Goal: Task Accomplishment & Management: Manage account settings

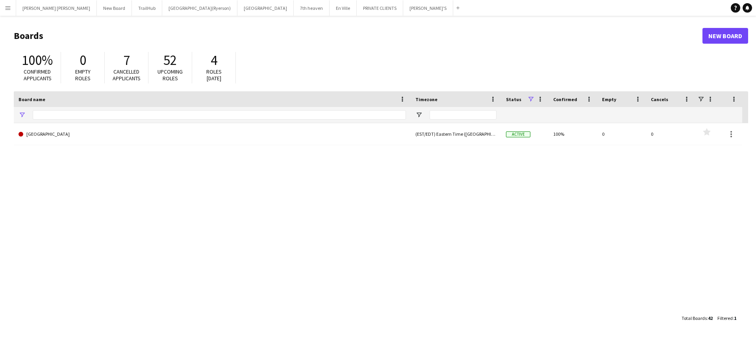
type input "**********"
click at [165, 8] on button "[GEOGRAPHIC_DATA](Ryerson) Close" at bounding box center [199, 7] width 75 height 15
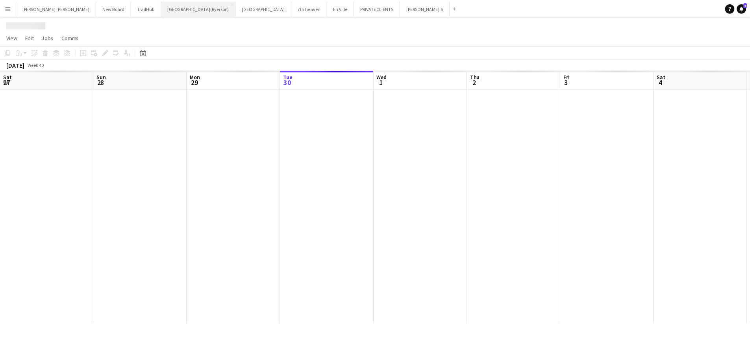
scroll to position [0, 188]
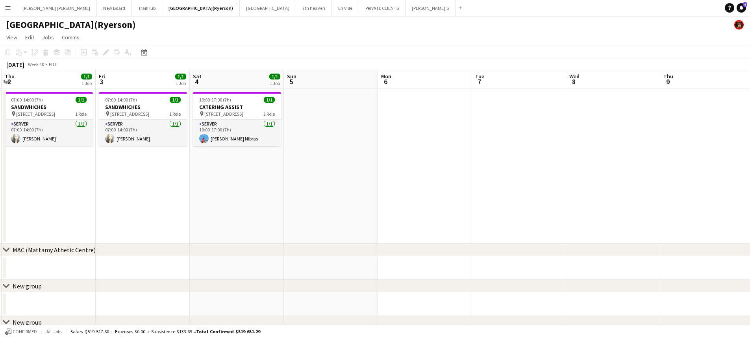
drag, startPoint x: 213, startPoint y: 222, endPoint x: 86, endPoint y: 225, distance: 126.8
click at [86, 225] on app-calendar-viewport "Mon 29 Tue 30 2/2 2 Jobs Wed 1 4/4 2 Jobs Thu 2 1/1 1 Job Fri 3 1/1 1 Job Sat 4…" at bounding box center [375, 271] width 750 height 403
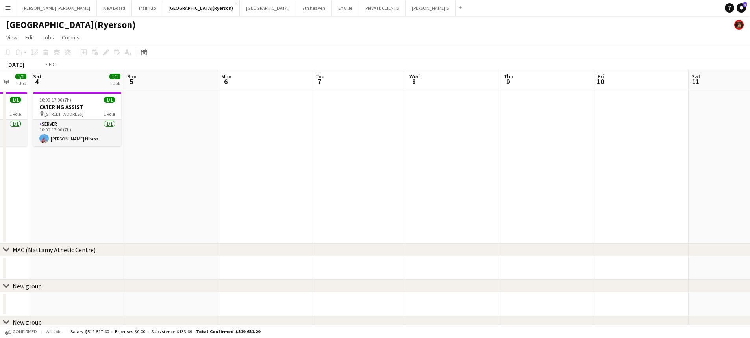
drag, startPoint x: 325, startPoint y: 150, endPoint x: 97, endPoint y: 129, distance: 228.8
click at [0, 153] on app-calendar-viewport "Tue 30 2/2 2 Jobs Wed 1 4/4 2 Jobs Thu 2 1/1 1 Job Fri 3 1/1 1 Job Sat 4 1/1 1 …" at bounding box center [375, 271] width 750 height 403
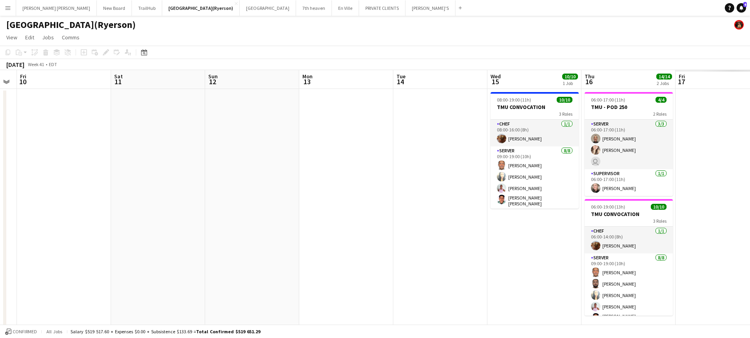
drag, startPoint x: 285, startPoint y: 146, endPoint x: 44, endPoint y: 148, distance: 240.5
click at [48, 150] on app-calendar-viewport "Tue 7 Wed 8 Thu 9 Fri 10 Sat 11 Sun 12 Mon 13 Tue 14 Wed 15 10/10 1 Job Thu 16 …" at bounding box center [375, 316] width 750 height 492
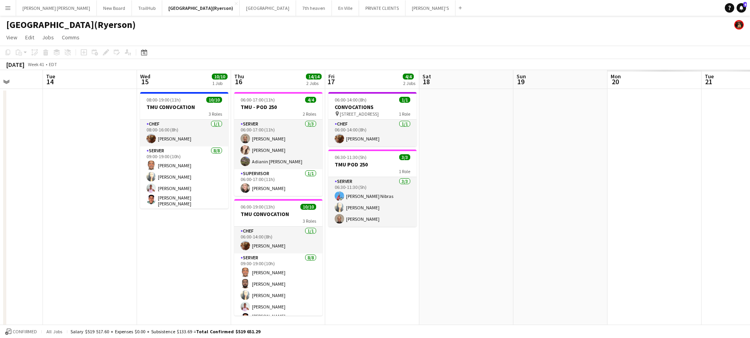
scroll to position [0, 263]
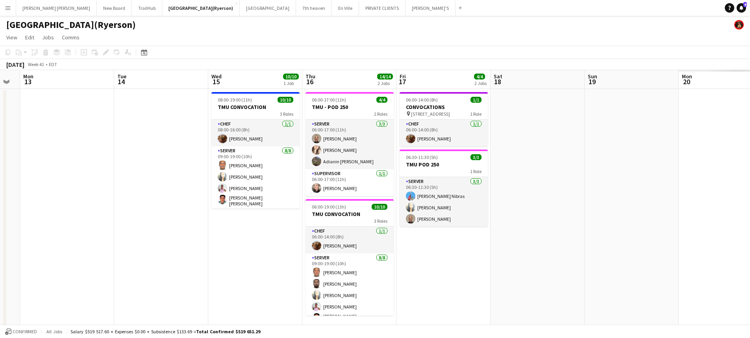
drag, startPoint x: 276, startPoint y: 161, endPoint x: 53, endPoint y: 161, distance: 223.2
click at [45, 170] on app-calendar-viewport "Fri 10 Sat 11 Sun 12 Mon 13 Tue 14 Wed 15 10/10 1 Job Thu 16 14/14 2 Jobs Fri 1…" at bounding box center [375, 316] width 750 height 492
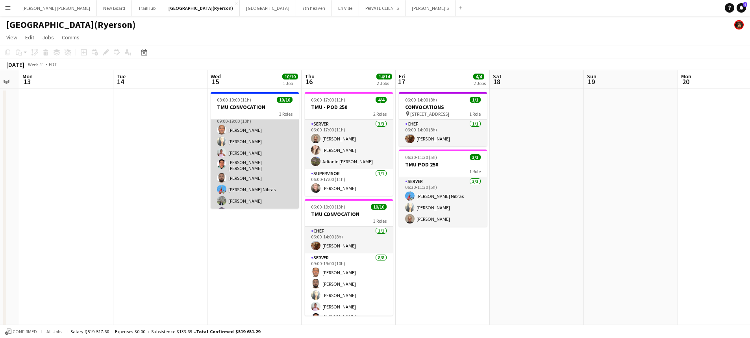
scroll to position [0, 0]
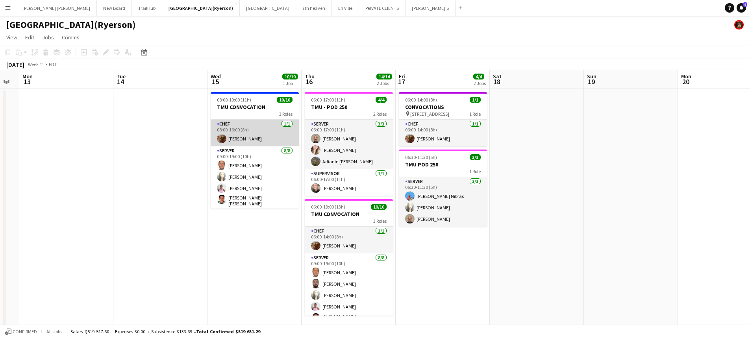
click at [248, 129] on app-card-role "CHEF [DATE] 08:00-16:00 (8h) [PERSON_NAME]" at bounding box center [255, 133] width 88 height 27
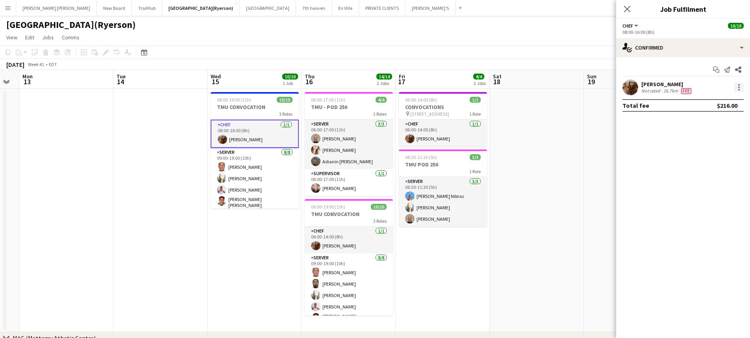
click at [740, 85] on div at bounding box center [738, 87] width 9 height 9
click at [706, 177] on span "Remove" at bounding box center [700, 177] width 24 height 7
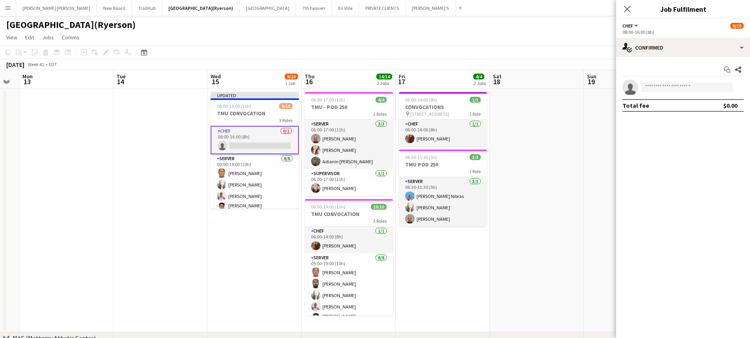
drag, startPoint x: 624, startPoint y: 4, endPoint x: 629, endPoint y: 9, distance: 6.7
click at [626, 7] on app-icon "Close pop-in" at bounding box center [626, 8] width 9 height 9
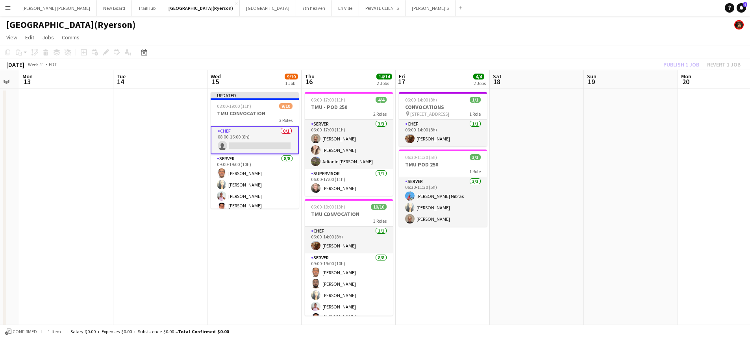
click at [682, 65] on div "Publish 1 job Revert 1 job" at bounding box center [702, 64] width 96 height 10
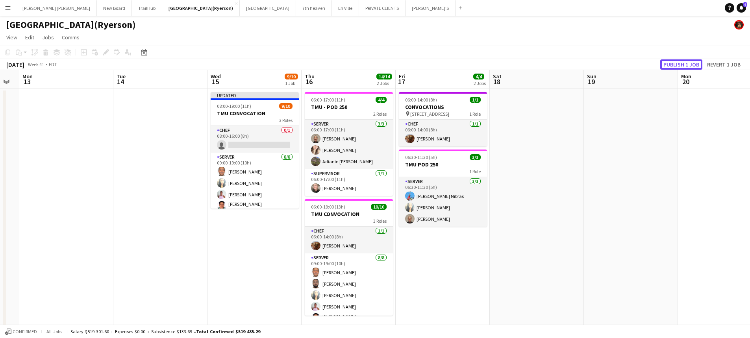
click at [682, 65] on button "Publish 1 job" at bounding box center [681, 64] width 42 height 10
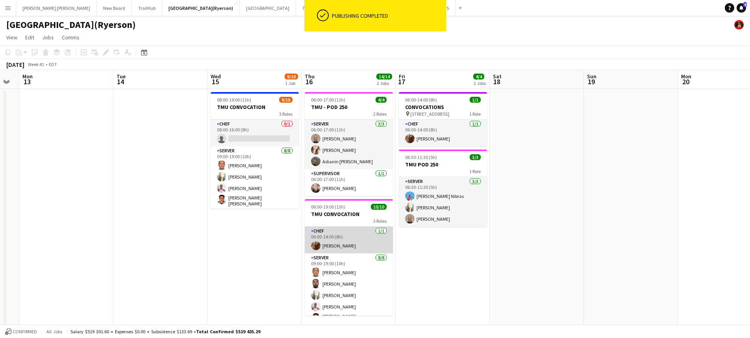
click at [361, 236] on app-card-role "CHEF [DATE] 06:00-14:00 (8h) [PERSON_NAME]" at bounding box center [349, 240] width 88 height 27
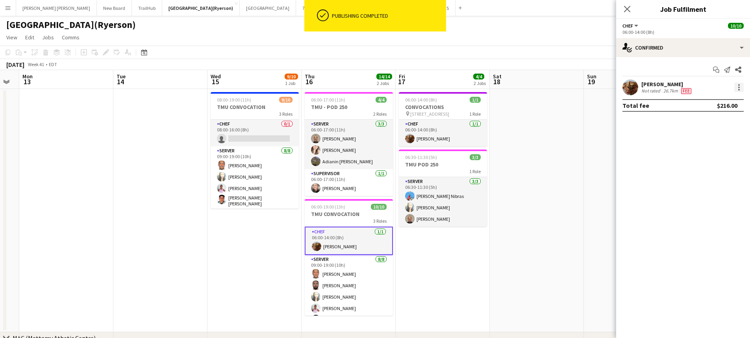
click at [740, 87] on div at bounding box center [738, 87] width 9 height 9
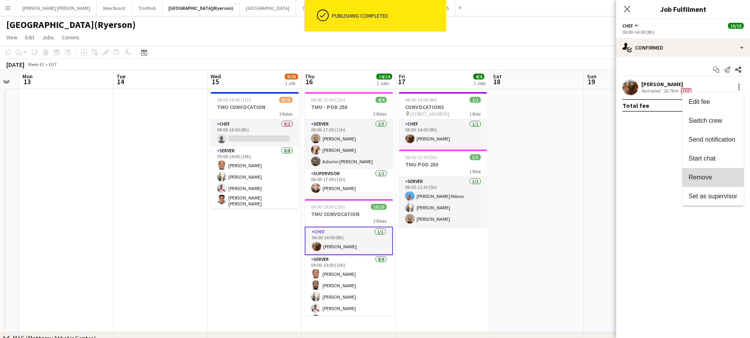
click at [706, 176] on span "Remove" at bounding box center [700, 177] width 24 height 7
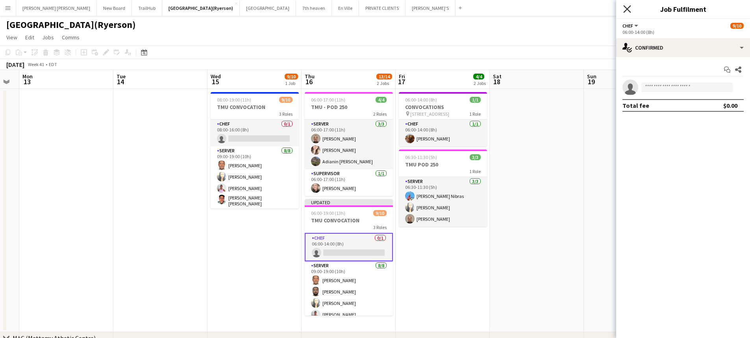
click at [627, 11] on icon "Close pop-in" at bounding box center [626, 8] width 7 height 7
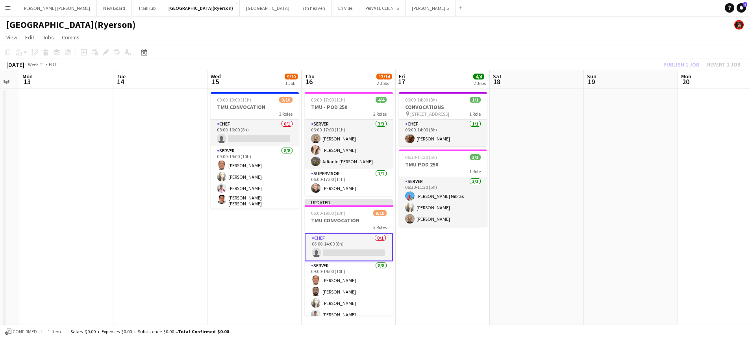
click at [676, 65] on div "Publish 1 job Revert 1 job" at bounding box center [702, 64] width 96 height 10
click at [676, 65] on button "Publish 1 job" at bounding box center [681, 64] width 42 height 10
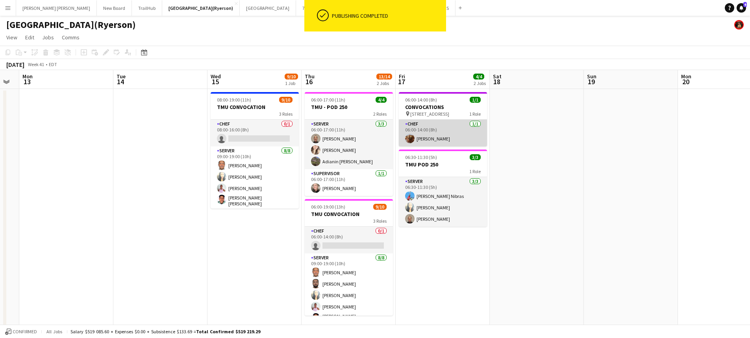
click at [435, 131] on app-card-role "CHEF [DATE] 06:00-14:00 (8h) [PERSON_NAME]" at bounding box center [443, 133] width 88 height 27
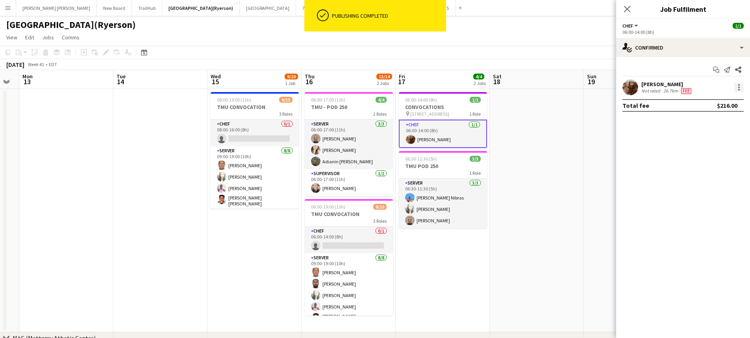
click at [738, 91] on div at bounding box center [738, 87] width 9 height 9
click at [707, 178] on span "Remove" at bounding box center [700, 177] width 24 height 7
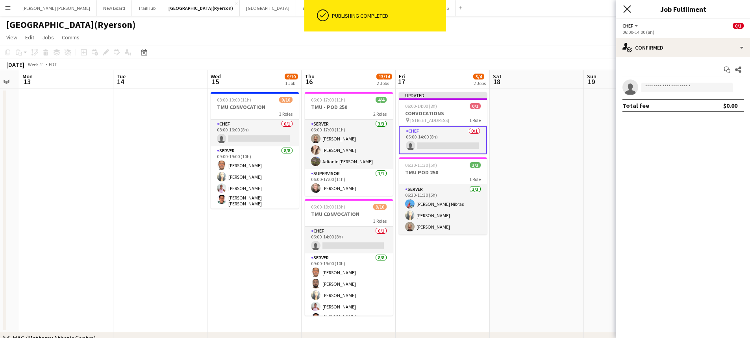
click at [629, 7] on icon "Close pop-in" at bounding box center [626, 8] width 7 height 7
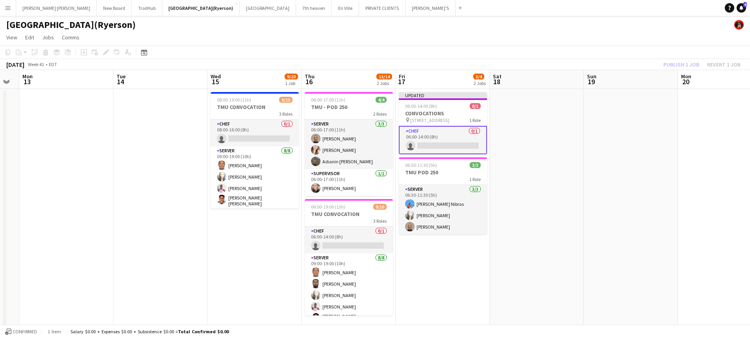
click at [687, 66] on div "Publish 1 job Revert 1 job" at bounding box center [702, 64] width 96 height 10
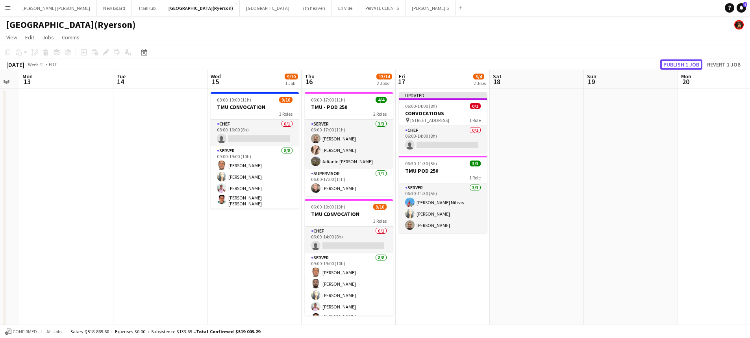
click at [687, 66] on button "Publish 1 job" at bounding box center [681, 64] width 42 height 10
